Goal: Task Accomplishment & Management: Use online tool/utility

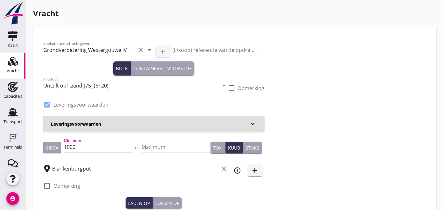
drag, startPoint x: 105, startPoint y: 147, endPoint x: 0, endPoint y: 153, distance: 105.4
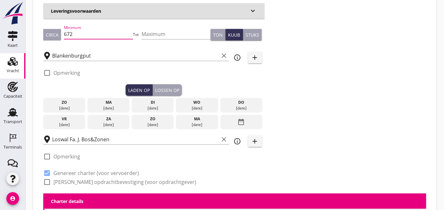
scroll to position [114, 0]
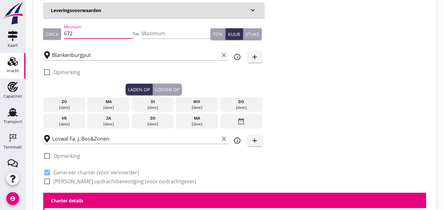
type input "672"
click at [107, 106] on div "08 sep." at bounding box center [108, 108] width 39 height 6
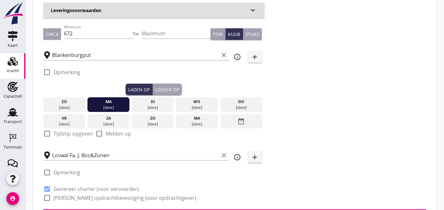
click at [165, 82] on div "check_box_outline_blank Opmerking" at bounding box center [153, 74] width 221 height 19
click at [165, 89] on div "Lossen op" at bounding box center [167, 89] width 24 height 7
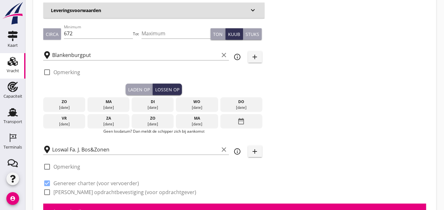
click at [139, 106] on div "09 sep." at bounding box center [152, 108] width 39 height 6
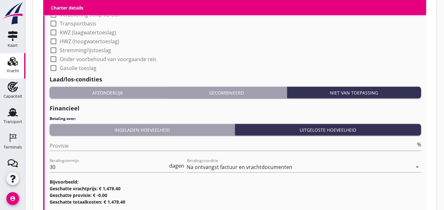
scroll to position [643, 0]
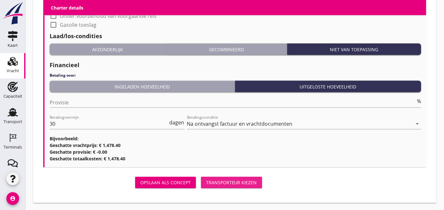
click at [222, 181] on div "Transporteur kiezen" at bounding box center [231, 182] width 51 height 7
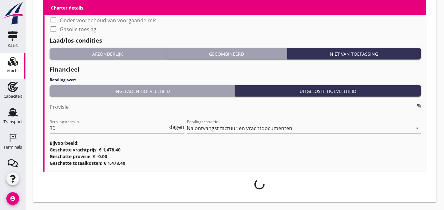
scroll to position [638, 0]
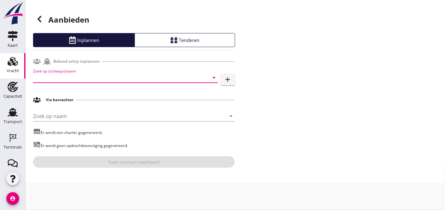
click at [86, 80] on input "Zoek op (scheeps)naam" at bounding box center [116, 78] width 167 height 10
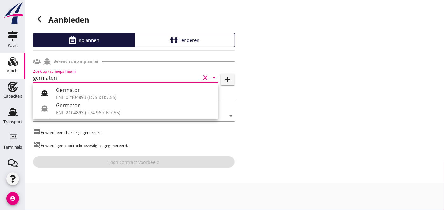
click at [47, 94] on icon at bounding box center [45, 93] width 8 height 8
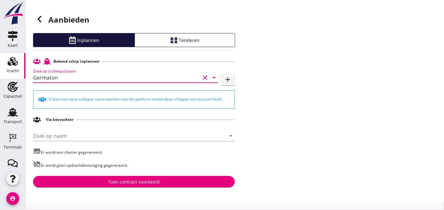
type input "Germaton"
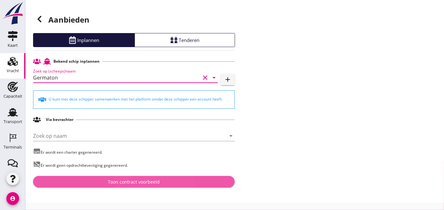
click at [143, 184] on div "Toon contract voorbeeld" at bounding box center [134, 181] width 52 height 7
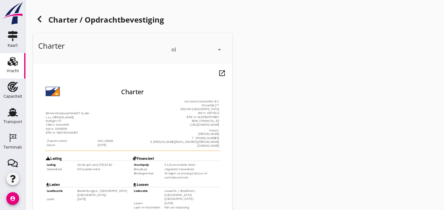
scroll to position [185, 0]
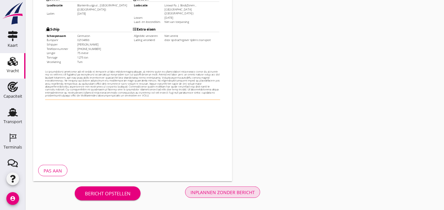
click at [213, 196] on button "Inplannen zonder bericht" at bounding box center [222, 191] width 75 height 11
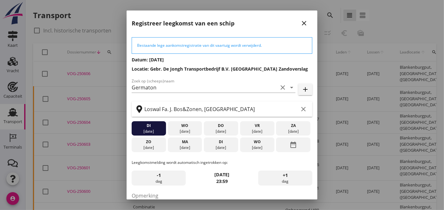
scroll to position [57, 0]
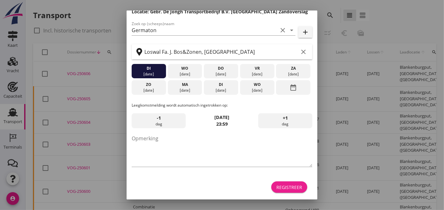
click at [271, 186] on button "Registreer" at bounding box center [289, 186] width 36 height 11
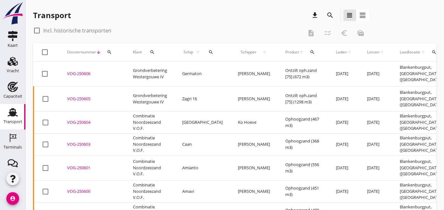
click at [8, 142] on icon "Terminals" at bounding box center [13, 138] width 10 height 10
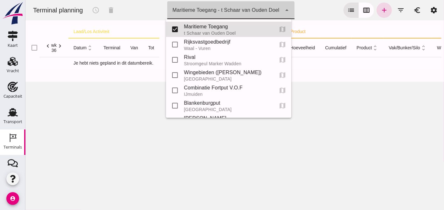
click at [245, 13] on div "Maritieme Toegang - t Schaar van Ouden Doel" at bounding box center [225, 10] width 107 height 8
click at [179, 104] on input "checkbox" at bounding box center [174, 105] width 13 height 13
checkbox input "true"
type input "453b08e2-5afb-49e8-a076-b9bc6000f457, e6c78bfd-e3f1-4bb9-b01e-b37ce3668b52"
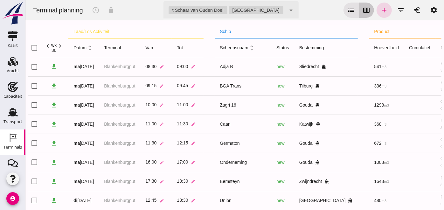
click at [362, 13] on icon "calendar_view_week" at bounding box center [366, 10] width 8 height 8
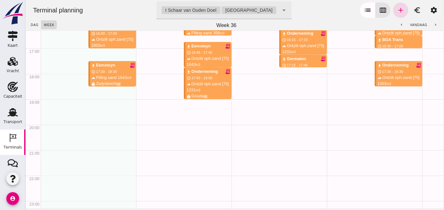
scroll to position [433, 0]
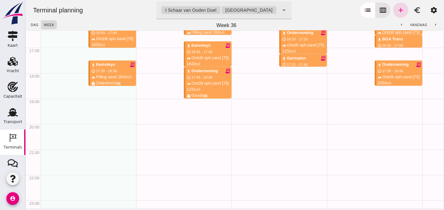
click at [280, 8] on icon "arrow_drop_down" at bounding box center [284, 10] width 8 height 8
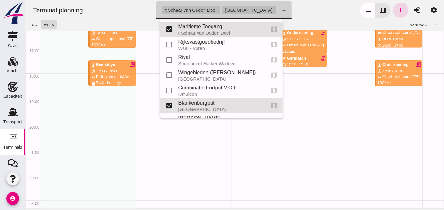
click at [168, 31] on input "checkbox" at bounding box center [169, 29] width 13 height 13
checkbox input "false"
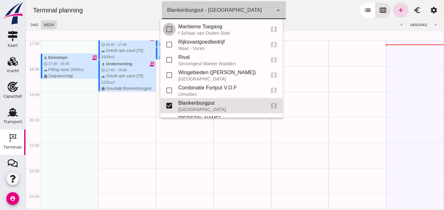
type input "e6c78bfd-e3f1-4bb9-b01e-b37ce3668b52"
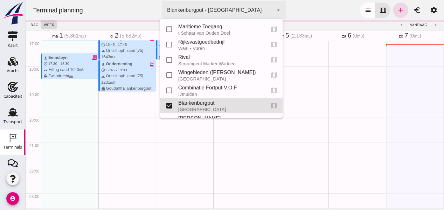
click at [314, 10] on div "Terminal planning terminal Blankenburgput - Rotterdam e6c78bfd-e3f1-4bb9-b01e-b…" at bounding box center [234, 10] width 413 height 20
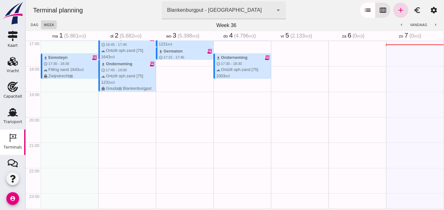
click at [416, 24] on span "vandaag" at bounding box center [418, 24] width 17 height 3
click at [433, 24] on icon "chevron_right" at bounding box center [435, 25] width 4 height 4
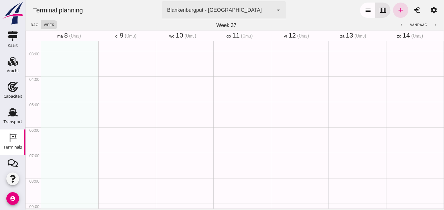
scroll to position [120, 0]
drag, startPoint x: 59, startPoint y: 99, endPoint x: 62, endPoint y: 114, distance: 15.2
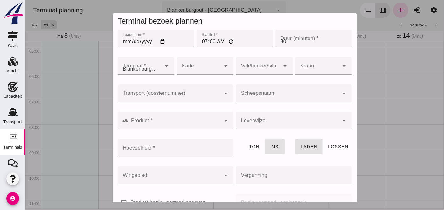
type input "Combinatie Noordzeezand V.O.F."
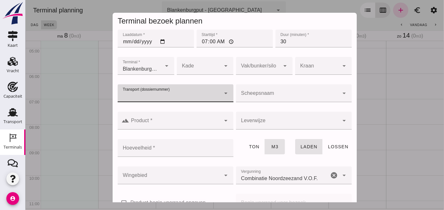
click at [170, 94] on input "Transport (dossiernummer)" at bounding box center [168, 97] width 103 height 8
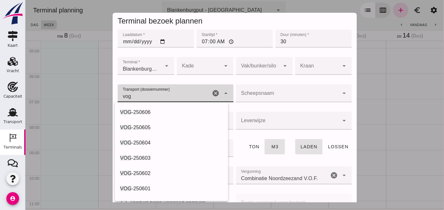
click at [165, 109] on div "VOG -250606" at bounding box center [171, 112] width 103 height 8
type input "VOG-250606"
type input "franco_on_shore"
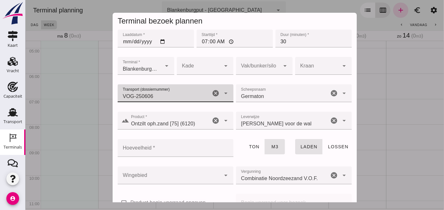
type input "VOG-250606"
click at [174, 152] on input "Hoeveelheid *" at bounding box center [173, 148] width 112 height 18
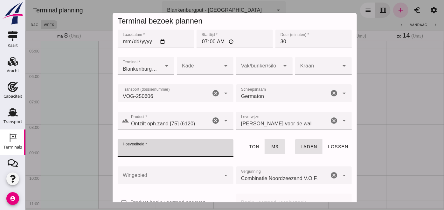
type input "7"
type input "672"
click at [164, 172] on div at bounding box center [168, 175] width 103 height 18
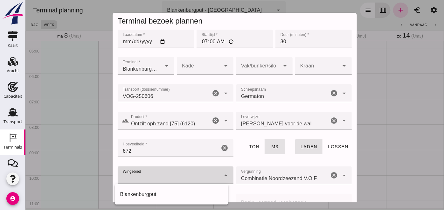
click at [146, 189] on div "Blankenburgput" at bounding box center [170, 194] width 113 height 15
type input "333"
click at [248, 73] on div at bounding box center [258, 66] width 44 height 18
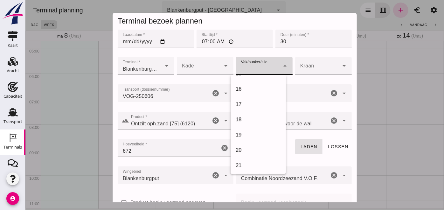
scroll to position [225, 0]
click at [248, 113] on div "18" at bounding box center [257, 119] width 55 height 15
type input "366"
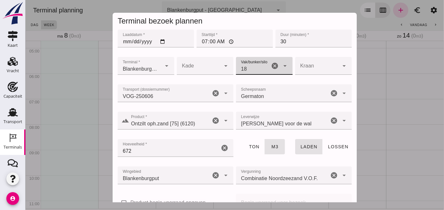
scroll to position [97, 0]
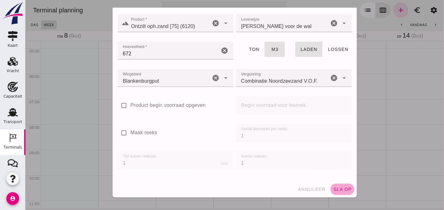
click at [337, 187] on span "sla op" at bounding box center [342, 189] width 19 height 5
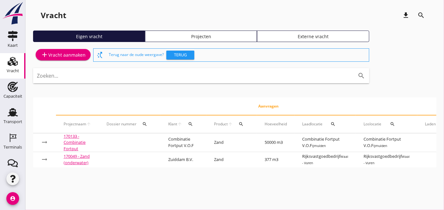
drag, startPoint x: 10, startPoint y: 114, endPoint x: 200, endPoint y: 80, distance: 193.3
click at [10, 114] on use at bounding box center [13, 112] width 10 height 8
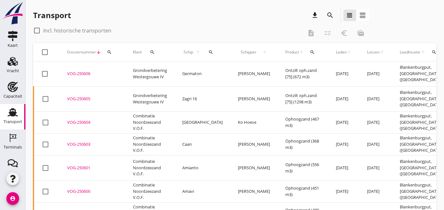
click at [5, 142] on div "Terminals" at bounding box center [12, 138] width 15 height 10
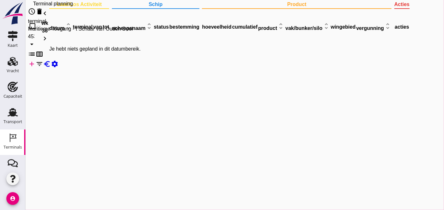
click at [43, 50] on icon "calendar_view_week" at bounding box center [39, 54] width 8 height 8
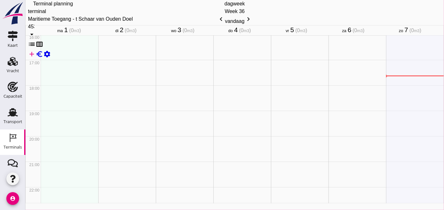
scroll to position [433, 0]
click at [256, 15] on div "Maritieme Toegang - t Schaar van Ouden Doel 453b08e2-5afb-49e8-a076-b9bc6000f457" at bounding box center [234, 22] width 413 height 15
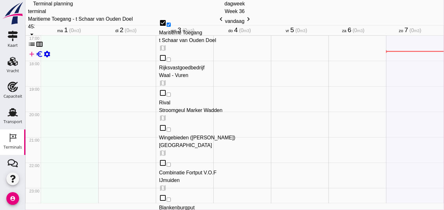
click at [184, 204] on div "Blankenburgput" at bounding box center [221, 208] width 125 height 8
type input "e6c78bfd-e3f1-4bb9-b01e-b37ce3668b52"
checkbox input "false"
checkbox input "true"
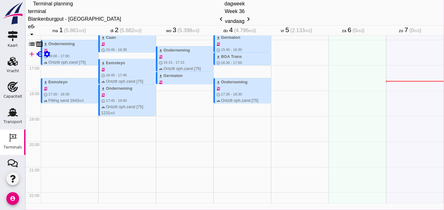
scroll to position [402, 0]
click at [225, 24] on button "chevron_left" at bounding box center [221, 20] width 8 height 10
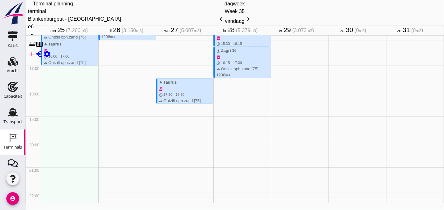
click at [225, 24] on button "chevron_left" at bounding box center [221, 20] width 8 height 10
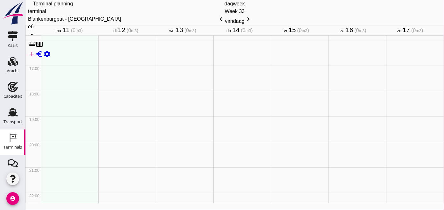
click at [225, 25] on button "chevron_left" at bounding box center [221, 20] width 8 height 10
click at [225, 26] on button "chevron_left" at bounding box center [221, 22] width 8 height 10
click at [252, 23] on icon "chevron_right" at bounding box center [248, 19] width 8 height 8
click at [252, 24] on icon "chevron_right" at bounding box center [248, 21] width 8 height 8
click at [252, 23] on icon "chevron_right" at bounding box center [248, 19] width 8 height 8
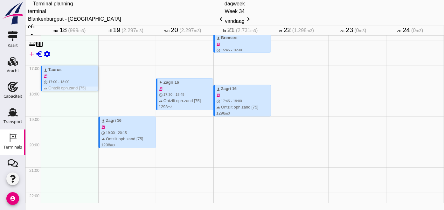
click at [54, 77] on div "download Taurus receipt_long schedule 17:00 - 18:00 terrain Ontzilt oph.zand [7…" at bounding box center [70, 84] width 54 height 37
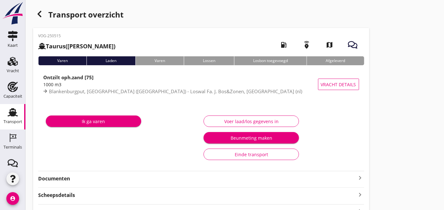
click at [81, 178] on strong "Documenten" at bounding box center [197, 178] width 318 height 7
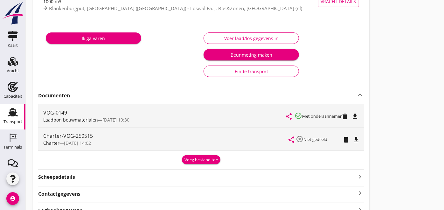
scroll to position [83, 0]
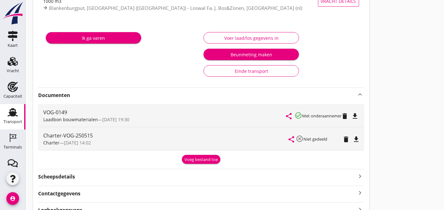
click at [109, 86] on div "VOG-250515 Taurus (Van Oord) local_gas_station emergency_share map Varen Laden …" at bounding box center [201, 91] width 336 height 292
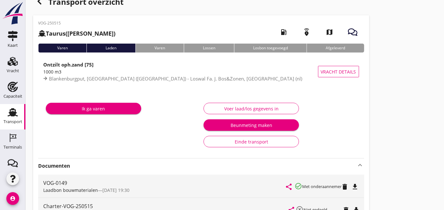
scroll to position [0, 0]
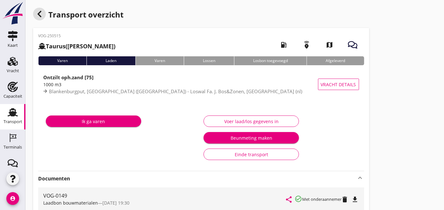
click at [44, 15] on div "button" at bounding box center [39, 14] width 13 height 13
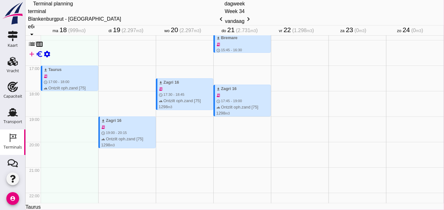
click at [343, 203] on div at bounding box center [234, 203] width 419 height 0
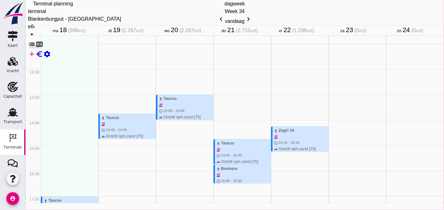
scroll to position [267, 0]
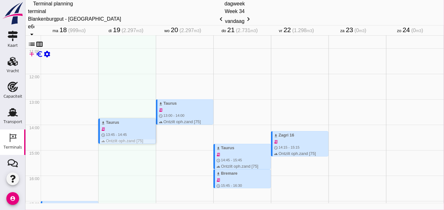
click at [116, 133] on span "13:45 - 14:45" at bounding box center [116, 135] width 21 height 4
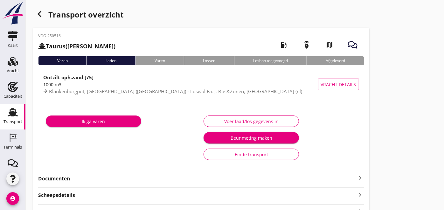
click at [114, 181] on strong "Documenten" at bounding box center [197, 178] width 318 height 7
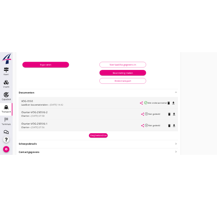
scroll to position [99, 0]
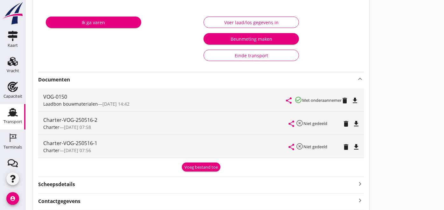
drag, startPoint x: 156, startPoint y: 63, endPoint x: 252, endPoint y: 33, distance: 100.5
click at [252, 33] on div "Ik ga varen Voer laad/los gegevens in Beunmeting maken Einde transport" at bounding box center [201, 38] width 316 height 53
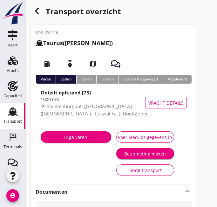
scroll to position [0, 0]
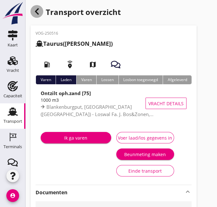
click at [38, 10] on icon "button" at bounding box center [37, 12] width 8 height 8
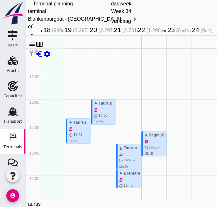
click at [206, 200] on div at bounding box center [121, 200] width 192 height 0
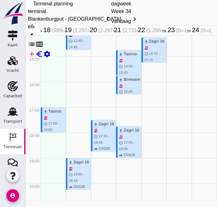
scroll to position [361, 0]
click at [77, 177] on div "download Zagri 16 receipt_long schedule 19:00 - 20:15 terrain Ontzilt oph.zand …" at bounding box center [80, 186] width 22 height 55
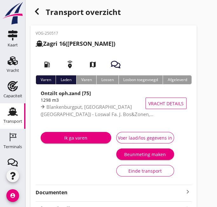
click at [65, 189] on strong "Documenten" at bounding box center [110, 192] width 149 height 7
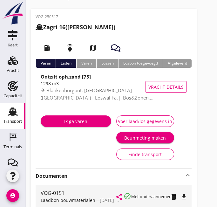
scroll to position [2, 0]
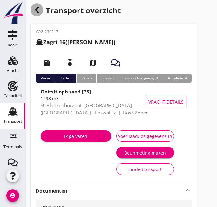
click at [35, 9] on icon "button" at bounding box center [37, 10] width 8 height 8
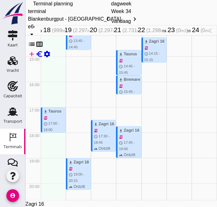
click at [208, 200] on div at bounding box center [121, 200] width 192 height 0
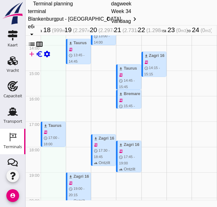
scroll to position [320, 0]
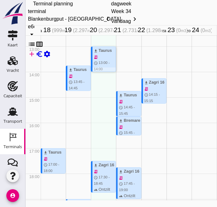
click at [103, 64] on div "download Taurus receipt_long schedule 13:00 - 14:00 terrain Ontzilt oph.zand [7…" at bounding box center [105, 74] width 22 height 55
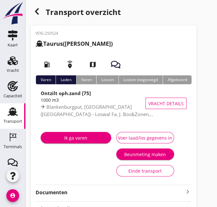
scroll to position [60, 0]
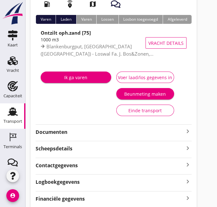
click at [61, 128] on strong "Documenten" at bounding box center [110, 131] width 149 height 7
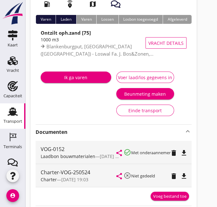
scroll to position [0, 0]
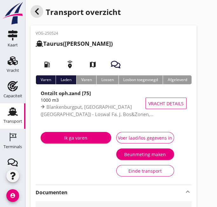
click at [38, 13] on use "button" at bounding box center [37, 11] width 4 height 6
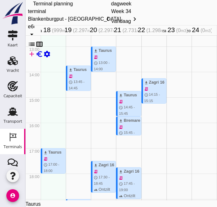
click at [32, 200] on div at bounding box center [121, 200] width 192 height 0
click at [104, 183] on span "17:30 - 18:45" at bounding box center [102, 180] width 16 height 10
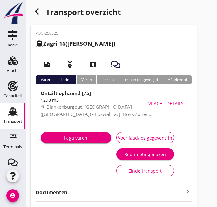
click at [68, 185] on div "Documenten keyboard_arrow_right" at bounding box center [114, 190] width 156 height 11
click at [64, 196] on strong "Documenten" at bounding box center [110, 192] width 149 height 7
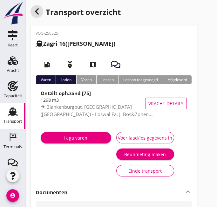
click at [39, 14] on icon "button" at bounding box center [37, 12] width 8 height 8
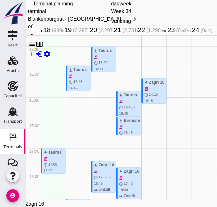
click at [206, 200] on div at bounding box center [121, 200] width 192 height 0
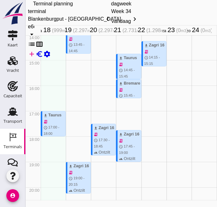
scroll to position [357, 0]
click at [123, 72] on div "download Taurus receipt_long schedule 14:45 - 15:45 terrain Ontzilt oph.zand [7…" at bounding box center [130, 81] width 22 height 55
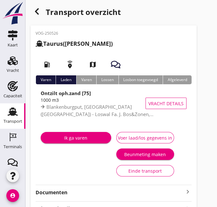
click at [50, 189] on strong "Documenten" at bounding box center [110, 192] width 149 height 7
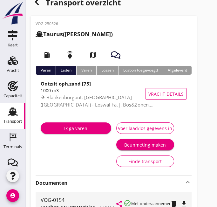
scroll to position [7, 0]
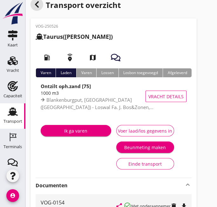
click at [37, 4] on icon "button" at bounding box center [37, 5] width 8 height 8
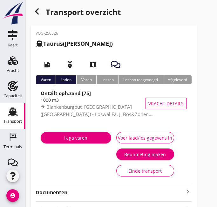
click at [55, 189] on strong "Documenten" at bounding box center [110, 192] width 149 height 7
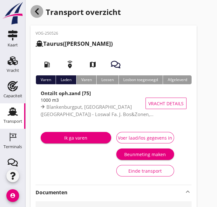
click at [36, 13] on icon "button" at bounding box center [37, 12] width 8 height 8
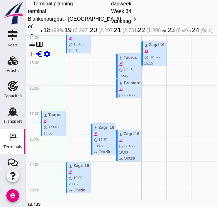
click at [72, 200] on div at bounding box center [121, 200] width 192 height 0
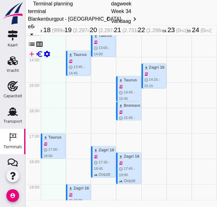
scroll to position [334, 0]
click at [124, 109] on div "download Bremare" at bounding box center [130, 106] width 22 height 6
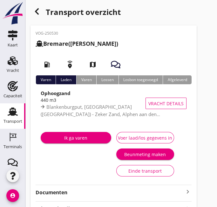
scroll to position [82, 0]
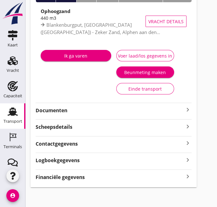
click at [64, 116] on div "VOG-250530 Bremare (Lex Volker) local_gas_station emergency_share map Varen Lad…" at bounding box center [114, 65] width 166 height 244
click at [59, 112] on strong "Documenten" at bounding box center [110, 110] width 149 height 7
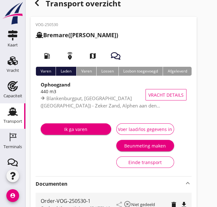
scroll to position [0, 0]
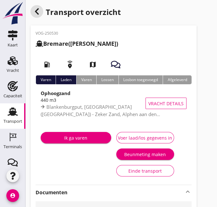
click at [38, 12] on icon "button" at bounding box center [37, 12] width 8 height 8
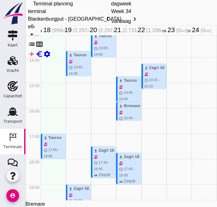
click at [155, 200] on div at bounding box center [121, 200] width 192 height 0
click at [124, 160] on div "download Zagri 16" at bounding box center [130, 157] width 22 height 6
click at [134, 200] on div at bounding box center [121, 200] width 192 height 0
click at [149, 71] on div "download Zagri 16" at bounding box center [155, 68] width 22 height 6
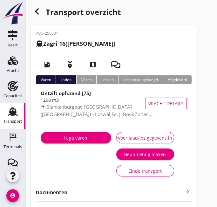
click at [45, 191] on strong "Documenten" at bounding box center [110, 192] width 149 height 7
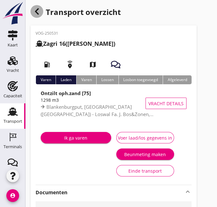
click at [41, 11] on div "button" at bounding box center [37, 11] width 13 height 13
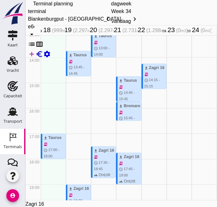
click at [208, 200] on div at bounding box center [121, 200] width 192 height 0
click at [139, 23] on icon "chevron_right" at bounding box center [135, 19] width 8 height 8
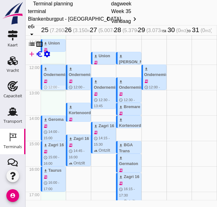
scroll to position [278, 0]
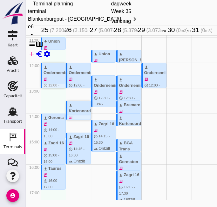
click at [78, 110] on div "download Kortenoord" at bounding box center [80, 108] width 22 height 12
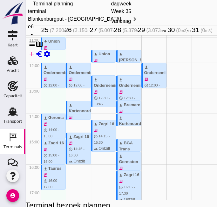
type input "Combinatie Noordzeezand V.O.F."
click at [120, 6] on div "Terminal planning terminal Blankenburgput - Rotterdam e6c78bfd-e3f1-4bb9-b01e-b…" at bounding box center [121, 10] width 187 height 20
click at [71, 108] on span "download" at bounding box center [71, 106] width 4 height 4
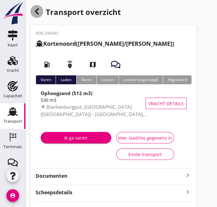
click at [38, 7] on div "button" at bounding box center [37, 11] width 13 height 13
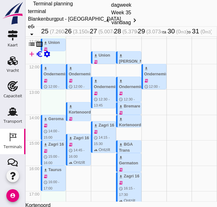
click at [29, 202] on div at bounding box center [121, 202] width 192 height 0
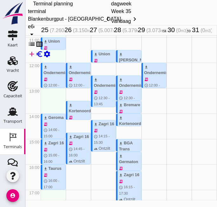
click at [29, 200] on div at bounding box center [121, 200] width 192 height 0
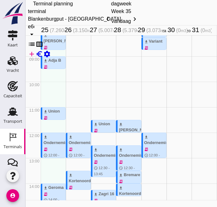
scroll to position [156, 0]
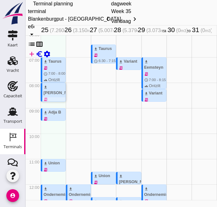
click at [52, 90] on div "download Cornelis sr" at bounding box center [55, 90] width 22 height 12
click at [209, 200] on div at bounding box center [121, 200] width 192 height 0
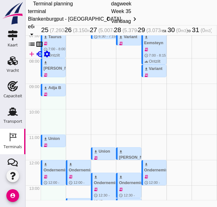
scroll to position [181, 0]
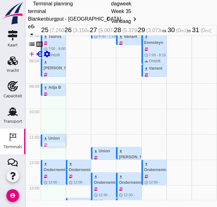
click at [48, 141] on div "download Union" at bounding box center [55, 138] width 22 height 6
click at [208, 200] on div at bounding box center [121, 200] width 192 height 0
